Goal: Task Accomplishment & Management: Use online tool/utility

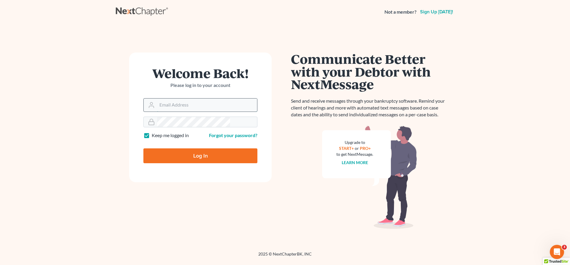
click at [210, 98] on input "Email Address" at bounding box center [207, 104] width 100 height 13
type input "[EMAIL_ADDRESS][DOMAIN_NAME]"
click at [201, 148] on input "Log In" at bounding box center [200, 155] width 114 height 15
type input "Thinking..."
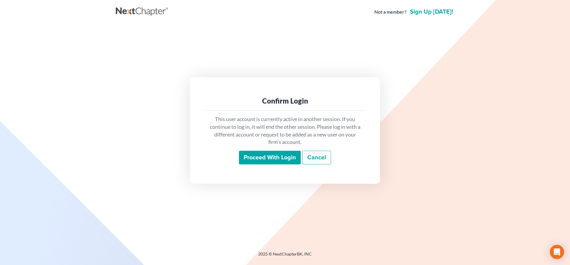
click at [274, 152] on input "Proceed with login" at bounding box center [270, 158] width 62 height 14
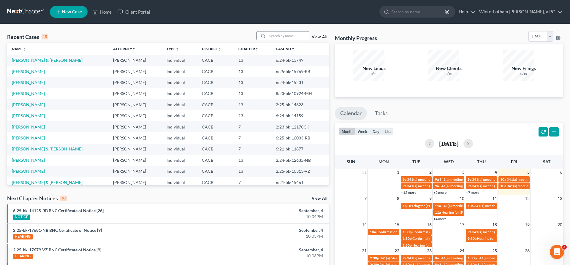
click at [299, 31] on input "search" at bounding box center [288, 35] width 42 height 9
type input "manriquez"
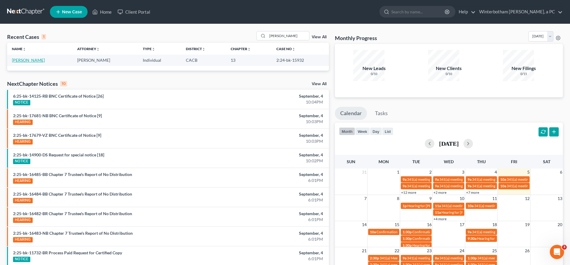
click at [32, 58] on link "Manriquez, Lorena" at bounding box center [28, 60] width 33 height 5
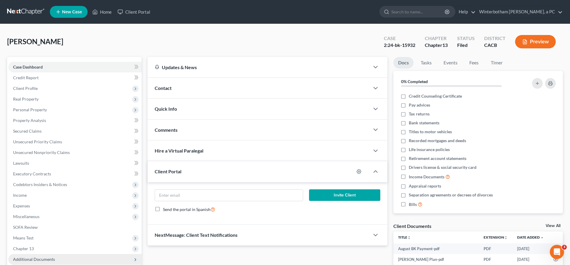
click at [40, 254] on span "Additional Documents" at bounding box center [74, 259] width 133 height 11
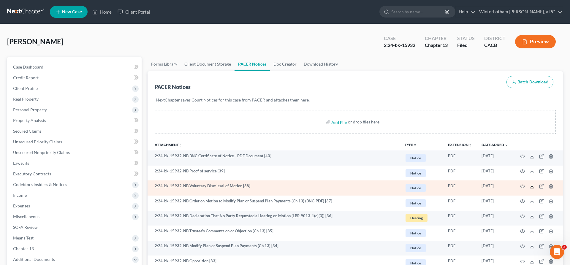
click at [533, 187] on icon at bounding box center [532, 187] width 4 height 1
